Goal: Transaction & Acquisition: Purchase product/service

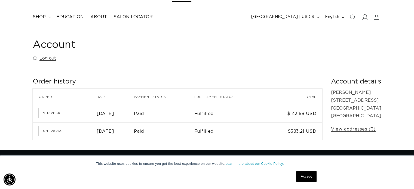
scroll to position [0, 751]
click at [363, 18] on icon at bounding box center [365, 16] width 6 height 5
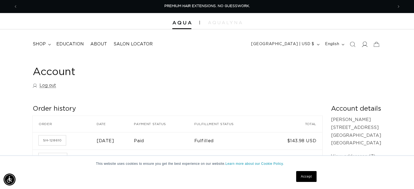
click at [365, 44] on icon at bounding box center [365, 44] width 6 height 6
click at [39, 45] on span "shop" at bounding box center [39, 44] width 13 height 6
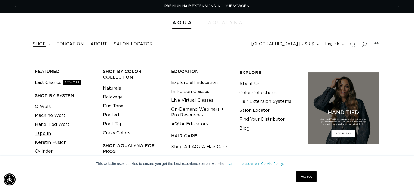
click at [46, 132] on link "Tape In" at bounding box center [43, 133] width 16 height 9
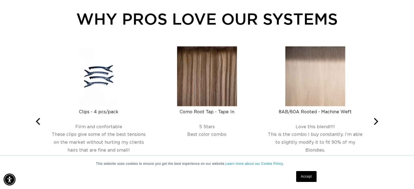
click at [207, 85] on img at bounding box center [207, 76] width 60 height 60
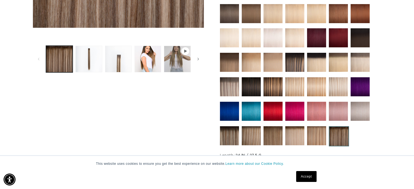
scroll to position [0, 376]
click at [288, 136] on img at bounding box center [294, 135] width 19 height 19
click at [289, 136] on img at bounding box center [294, 135] width 19 height 19
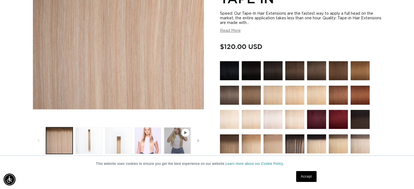
scroll to position [136, 0]
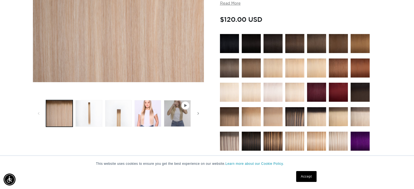
click at [315, 140] on img at bounding box center [316, 141] width 19 height 19
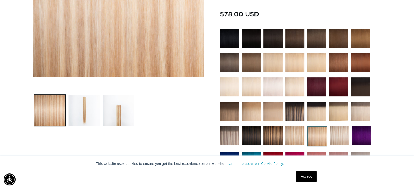
scroll to position [163, 0]
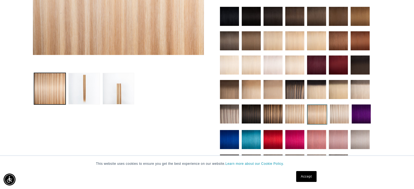
click at [248, 92] on img at bounding box center [251, 89] width 19 height 19
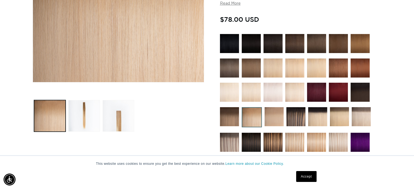
scroll to position [0, 751]
click at [229, 142] on img at bounding box center [229, 142] width 19 height 19
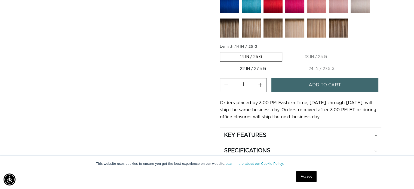
scroll to position [0, 751]
click at [261, 83] on button "Increase quantity for Arctic Rooted - Tape In" at bounding box center [260, 85] width 12 height 14
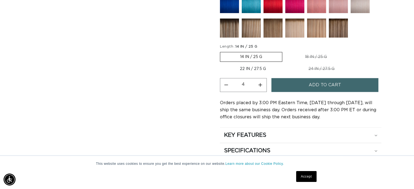
type input "5"
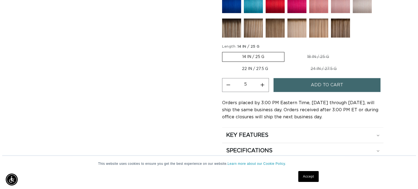
scroll to position [0, 0]
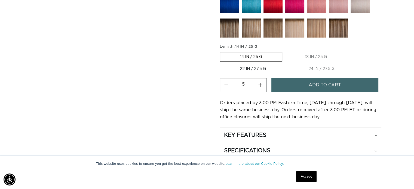
click at [324, 81] on span "Add to cart" at bounding box center [325, 85] width 32 height 14
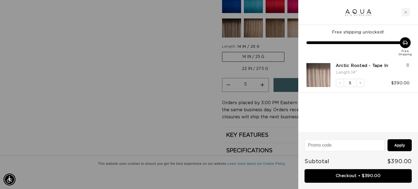
scroll to position [0, 380]
click at [200, 98] on div at bounding box center [209, 94] width 418 height 189
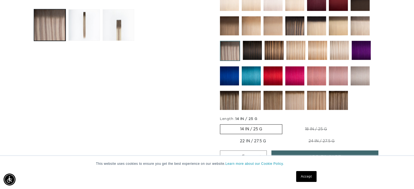
scroll to position [0, 0]
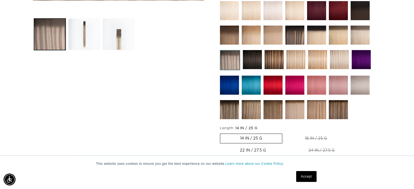
click at [319, 112] on img at bounding box center [316, 109] width 19 height 19
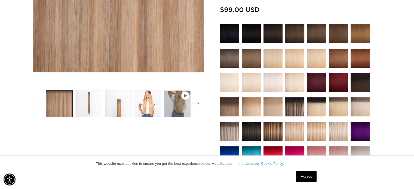
scroll to position [163, 0]
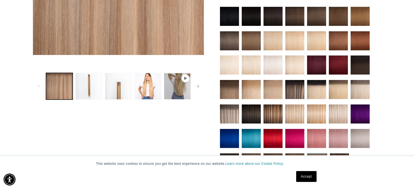
click at [230, 90] on img at bounding box center [229, 89] width 19 height 19
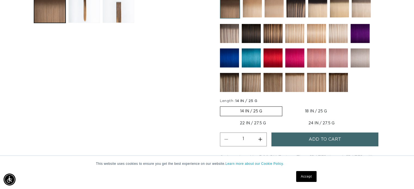
scroll to position [0, 751]
click at [272, 84] on img at bounding box center [273, 82] width 19 height 19
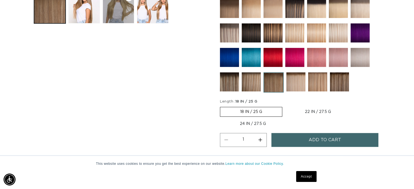
scroll to position [0, 376]
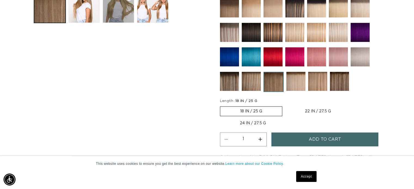
click at [251, 83] on img at bounding box center [251, 81] width 19 height 19
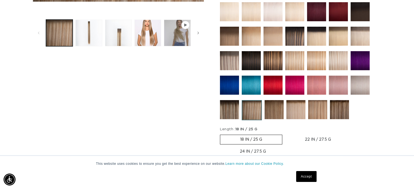
scroll to position [218, 0]
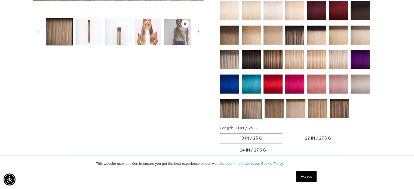
click at [233, 107] on img at bounding box center [229, 108] width 19 height 19
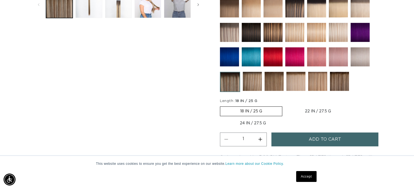
scroll to position [0, 376]
click at [335, 81] on img at bounding box center [339, 81] width 19 height 19
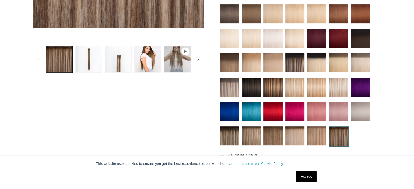
scroll to position [191, 0]
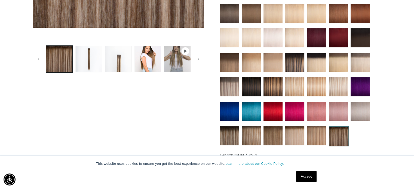
click at [317, 133] on img at bounding box center [316, 135] width 19 height 19
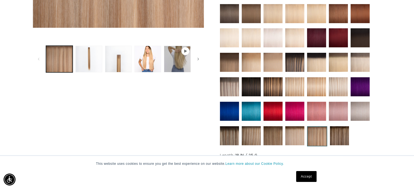
scroll to position [0, 376]
click at [300, 133] on img at bounding box center [294, 135] width 19 height 19
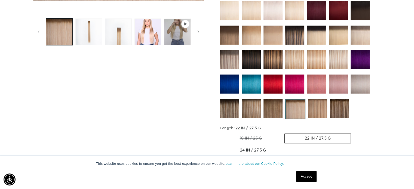
scroll to position [0, 376]
click at [275, 109] on img at bounding box center [273, 108] width 19 height 19
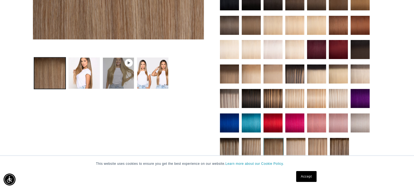
scroll to position [245, 0]
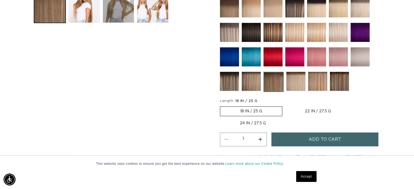
click at [254, 82] on img at bounding box center [251, 81] width 19 height 19
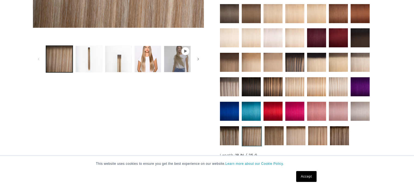
scroll to position [191, 0]
click at [229, 131] on img at bounding box center [229, 135] width 19 height 19
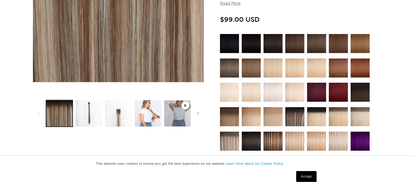
scroll to position [191, 0]
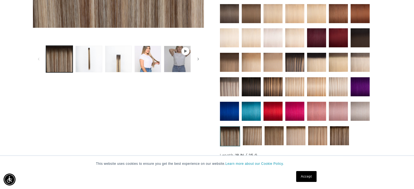
click at [299, 58] on img at bounding box center [294, 62] width 19 height 19
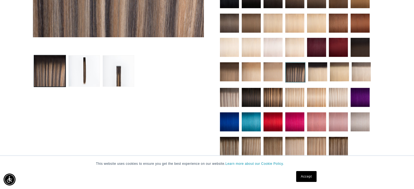
scroll to position [191, 0]
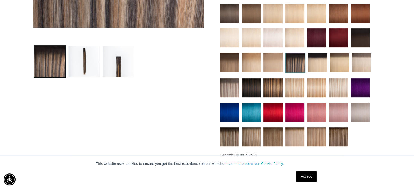
click at [336, 86] on img at bounding box center [338, 87] width 19 height 19
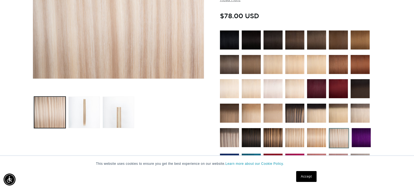
scroll to position [163, 0]
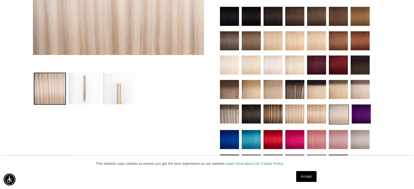
click at [317, 114] on img at bounding box center [316, 114] width 19 height 19
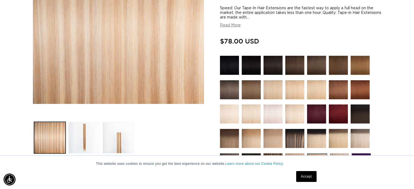
scroll to position [163, 0]
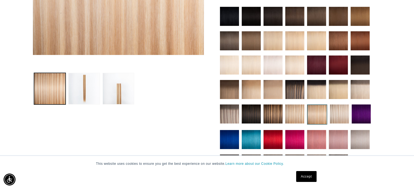
click at [299, 113] on img at bounding box center [294, 114] width 19 height 19
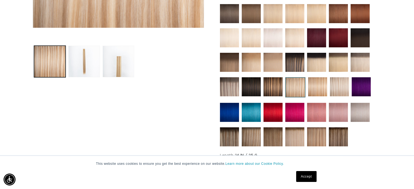
scroll to position [0, 376]
click at [272, 85] on img at bounding box center [273, 86] width 19 height 19
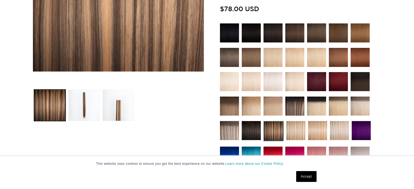
scroll to position [163, 0]
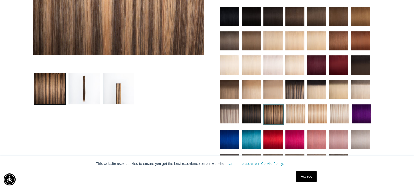
click at [231, 114] on img at bounding box center [229, 114] width 19 height 19
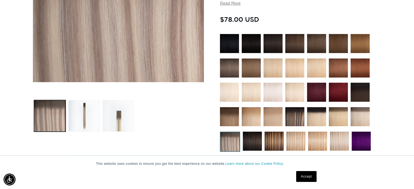
scroll to position [0, 751]
click at [339, 137] on img at bounding box center [339, 141] width 19 height 19
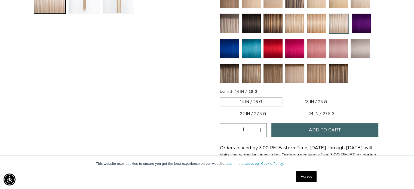
scroll to position [245, 0]
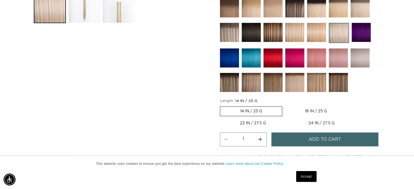
click at [321, 108] on label "18 IN / 25 G Variant sold out or unavailable" at bounding box center [316, 111] width 62 height 9
click at [285, 106] on input "18 IN / 25 G Variant sold out or unavailable" at bounding box center [285, 105] width 0 height 0
radio input "true"
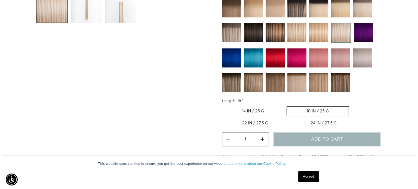
scroll to position [0, 751]
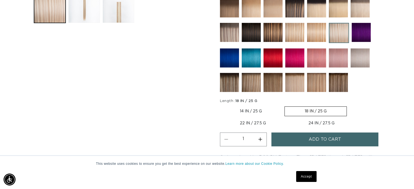
click at [260, 138] on button "Increase quantity for Atlantic Duo Tone - Tape In" at bounding box center [260, 140] width 12 height 14
click at [260, 137] on button "Increase quantity for Atlantic Duo Tone - Tape In" at bounding box center [260, 140] width 12 height 14
type input "5"
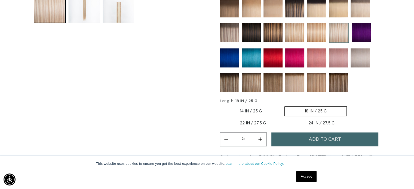
click at [301, 135] on button "Add to cart" at bounding box center [325, 140] width 107 height 14
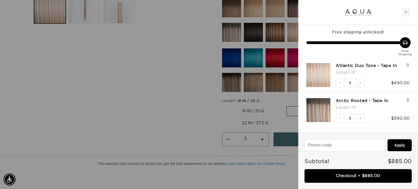
scroll to position [0, 380]
click at [408, 65] on icon at bounding box center [408, 65] width 2 height 3
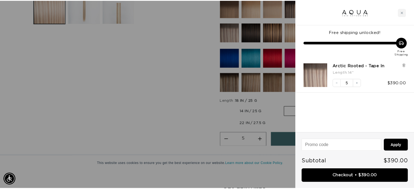
scroll to position [0, 760]
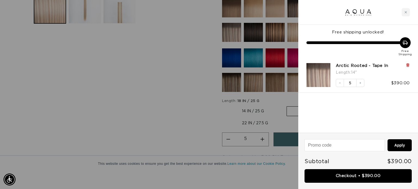
click at [409, 65] on icon at bounding box center [408, 64] width 1 height 3
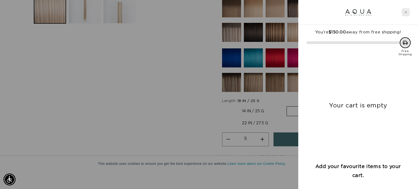
click at [408, 13] on div "Close cart" at bounding box center [406, 12] width 8 height 8
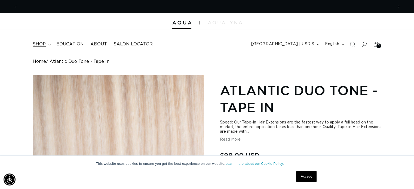
scroll to position [0, 376]
click at [41, 42] on span "shop" at bounding box center [39, 44] width 13 height 6
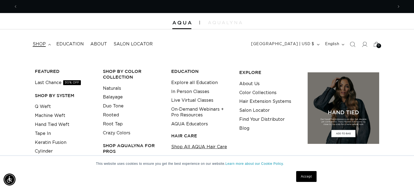
scroll to position [0, 751]
click at [185, 148] on link "Shop All AQUA Hair Care" at bounding box center [199, 147] width 56 height 9
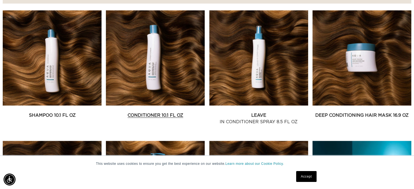
scroll to position [245, 0]
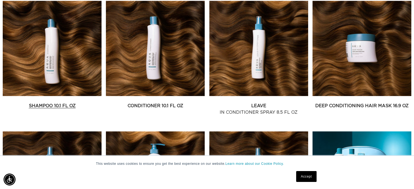
click at [67, 103] on link "Shampoo 10.1 fl oz" at bounding box center [52, 106] width 99 height 7
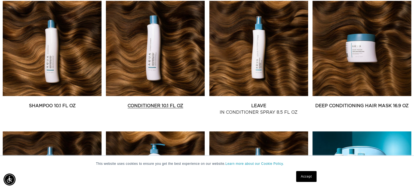
scroll to position [0, 0]
click at [170, 103] on link "Conditioner 10.1 fl oz" at bounding box center [155, 106] width 99 height 7
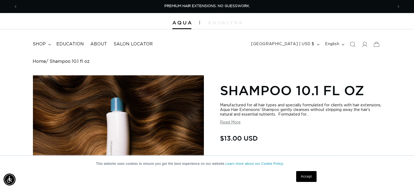
scroll to position [54, 0]
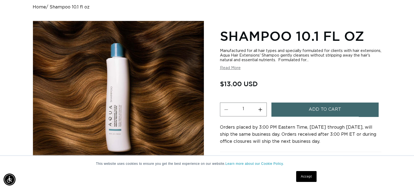
click at [332, 109] on span "Add to cart" at bounding box center [325, 110] width 32 height 14
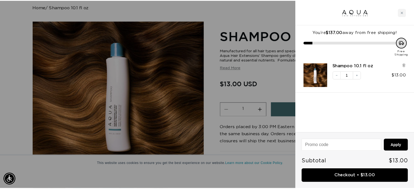
scroll to position [0, 760]
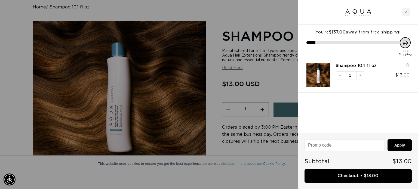
click at [283, 91] on div at bounding box center [209, 94] width 418 height 189
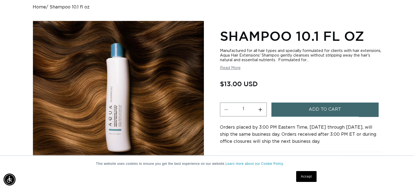
scroll to position [0, 0]
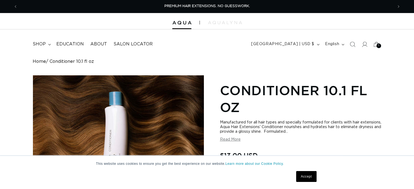
click at [311, 175] on link "Accept" at bounding box center [306, 176] width 20 height 11
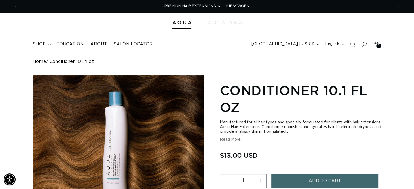
click at [310, 179] on span "Add to cart" at bounding box center [325, 181] width 32 height 14
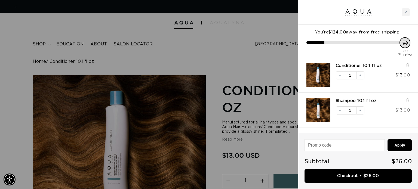
scroll to position [0, 760]
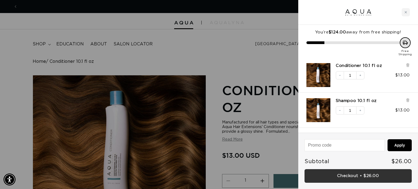
click at [362, 178] on link "Checkout • $26.00" at bounding box center [358, 176] width 107 height 14
